Goal: Navigation & Orientation: Go to known website

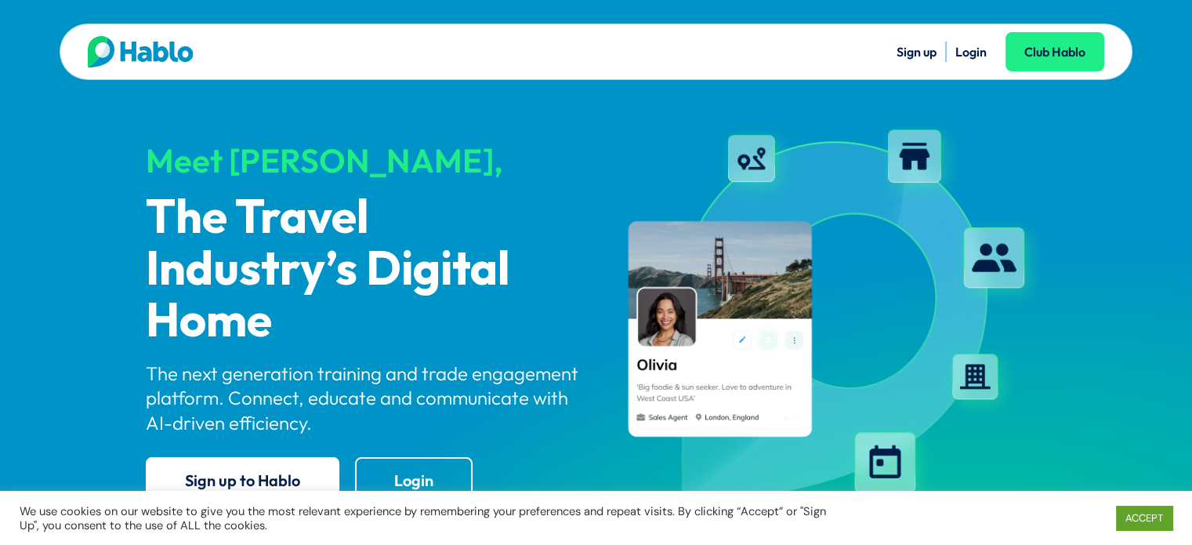
click at [976, 56] on link "Login" at bounding box center [971, 52] width 31 height 16
click at [1163, 524] on link "ACCEPT" at bounding box center [1144, 518] width 56 height 24
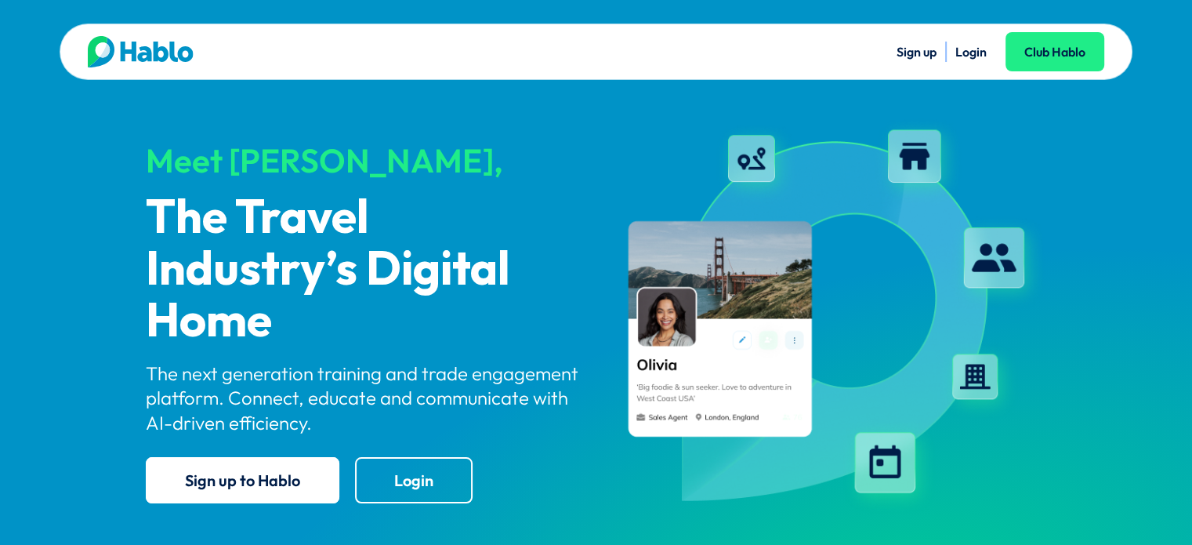
click at [969, 70] on div "Sign up Login Club Hablo" at bounding box center [596, 52] width 1073 height 56
click at [971, 45] on link "Login" at bounding box center [971, 52] width 31 height 16
